Goal: Information Seeking & Learning: Learn about a topic

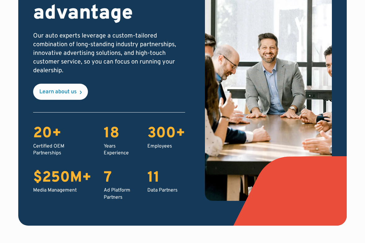
scroll to position [1026, 0]
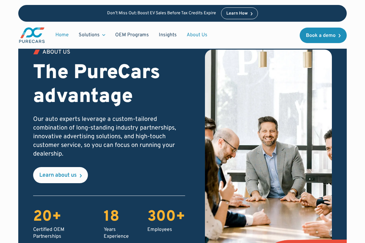
click at [197, 33] on link "About Us" at bounding box center [197, 35] width 31 height 12
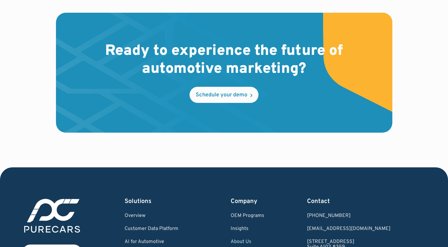
scroll to position [1712, 0]
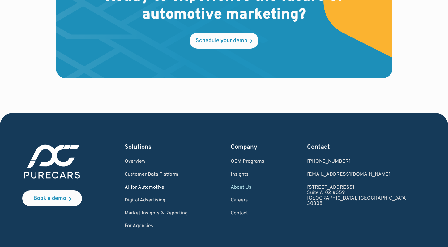
click at [154, 185] on link "AI for Automotive" at bounding box center [156, 188] width 63 height 6
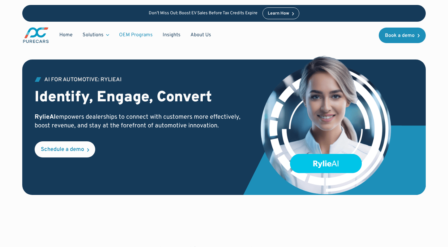
click at [132, 33] on link "OEM Programs" at bounding box center [136, 35] width 44 height 12
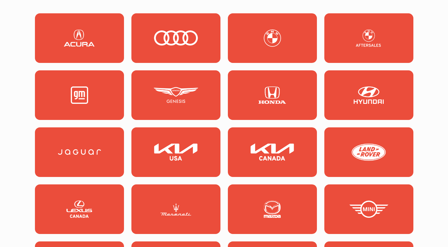
scroll to position [595, 0]
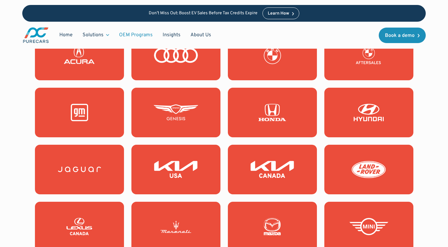
click at [256, 65] on link at bounding box center [272, 55] width 89 height 49
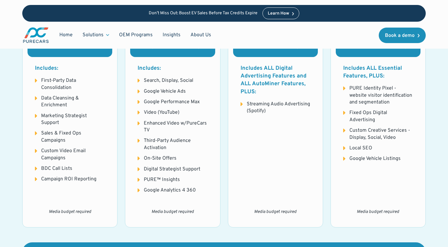
scroll to position [734, 0]
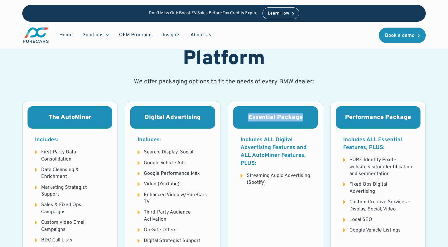
drag, startPoint x: 266, startPoint y: 110, endPoint x: 305, endPoint y: 113, distance: 38.5
click at [303, 113] on div "Essential Package" at bounding box center [275, 117] width 85 height 22
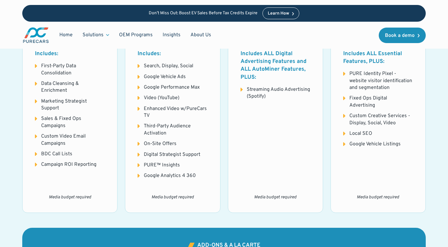
click at [253, 146] on div "Essential Package Includes ALL Digital Advertising Features and ALL AutoMiner F…" at bounding box center [275, 114] width 95 height 198
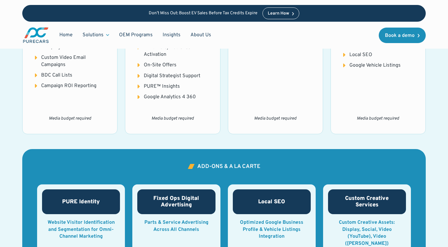
scroll to position [1081, 0]
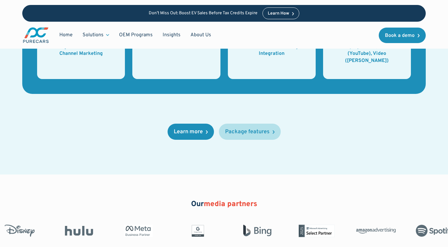
click at [236, 129] on div "Package features" at bounding box center [247, 132] width 45 height 6
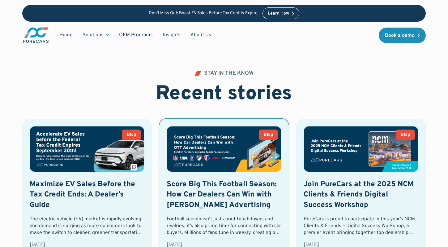
scroll to position [1454, 0]
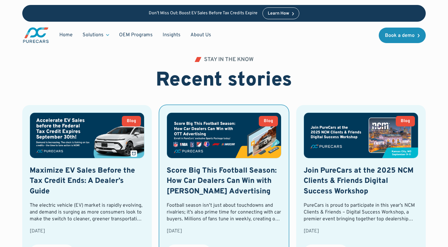
click at [193, 165] on h3 "Score Big This Football Season: How Car Dealers Can Win with [PERSON_NAME] Adve…" at bounding box center [224, 180] width 115 height 31
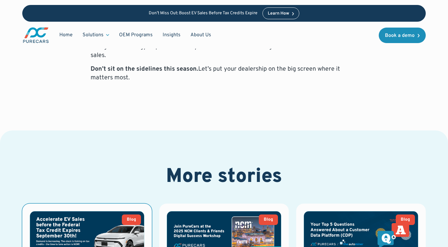
scroll to position [808, 0]
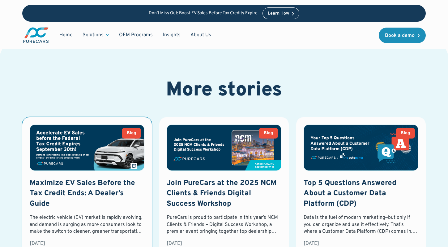
click at [95, 178] on h3 "Maximize EV Sales Before the Tax Credit Ends: A Dealer’s Guide" at bounding box center [87, 193] width 115 height 31
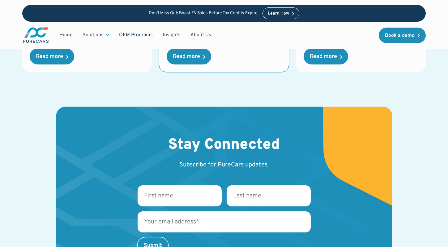
scroll to position [942, 0]
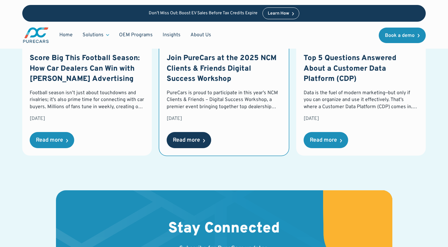
click at [203, 132] on div "Read more" at bounding box center [189, 140] width 45 height 16
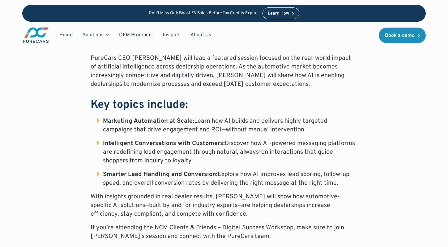
scroll to position [382, 0]
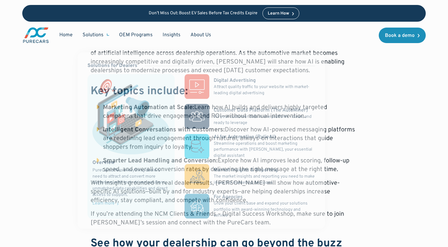
click at [100, 40] on div "Solutions" at bounding box center [96, 35] width 36 height 12
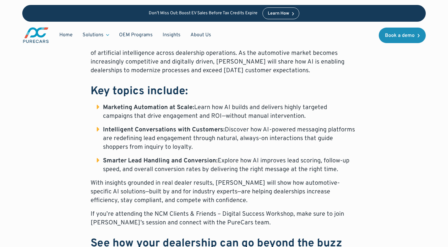
click at [97, 36] on div "Solutions" at bounding box center [93, 35] width 21 height 7
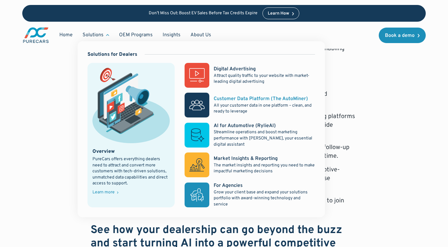
scroll to position [313, 0]
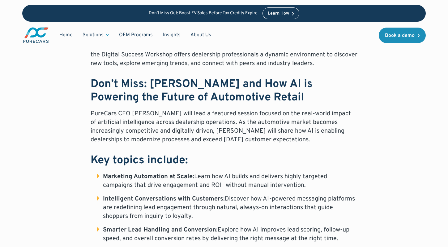
click at [35, 116] on div "PureCars is proud to participate in this year’s NCM Clients & Friends – Digital…" at bounding box center [223, 192] width 403 height 362
click at [173, 34] on link "Insights" at bounding box center [172, 35] width 28 height 12
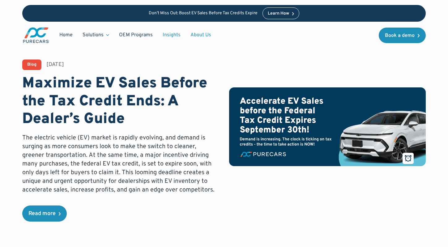
click at [199, 36] on link "About Us" at bounding box center [201, 35] width 31 height 12
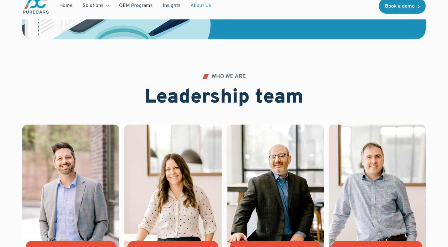
scroll to position [1759, 0]
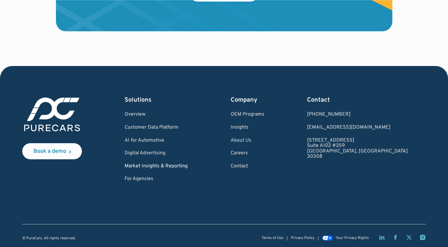
click at [181, 163] on link "Market Insights & Reporting" at bounding box center [156, 166] width 63 height 6
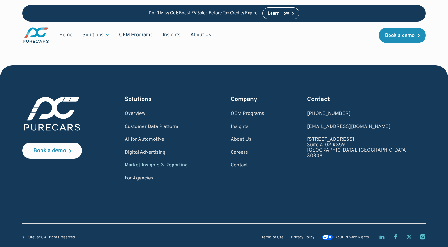
scroll to position [825, 0]
